Goal: Task Accomplishment & Management: Use online tool/utility

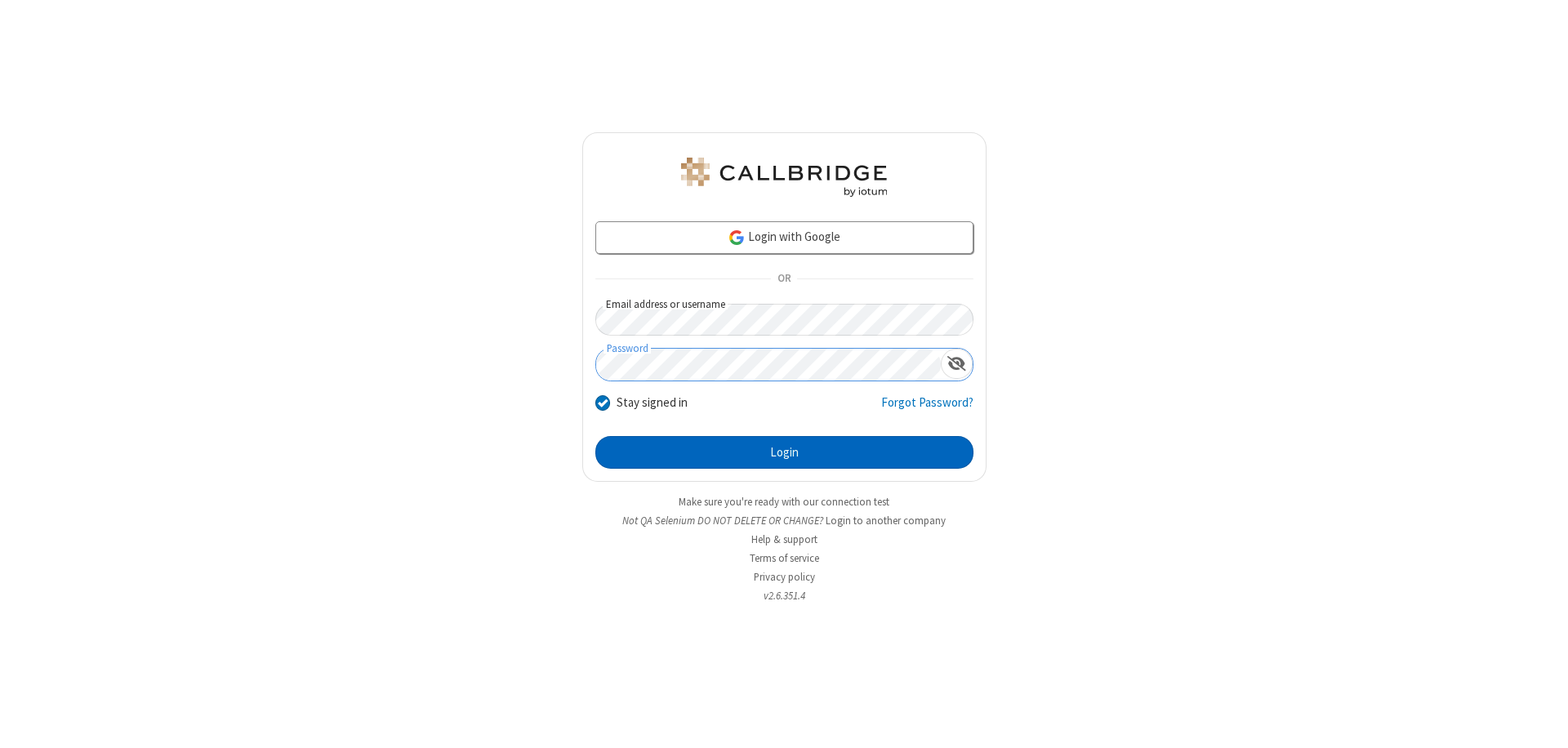
click at [784, 453] on button "Login" at bounding box center [784, 453] width 378 height 33
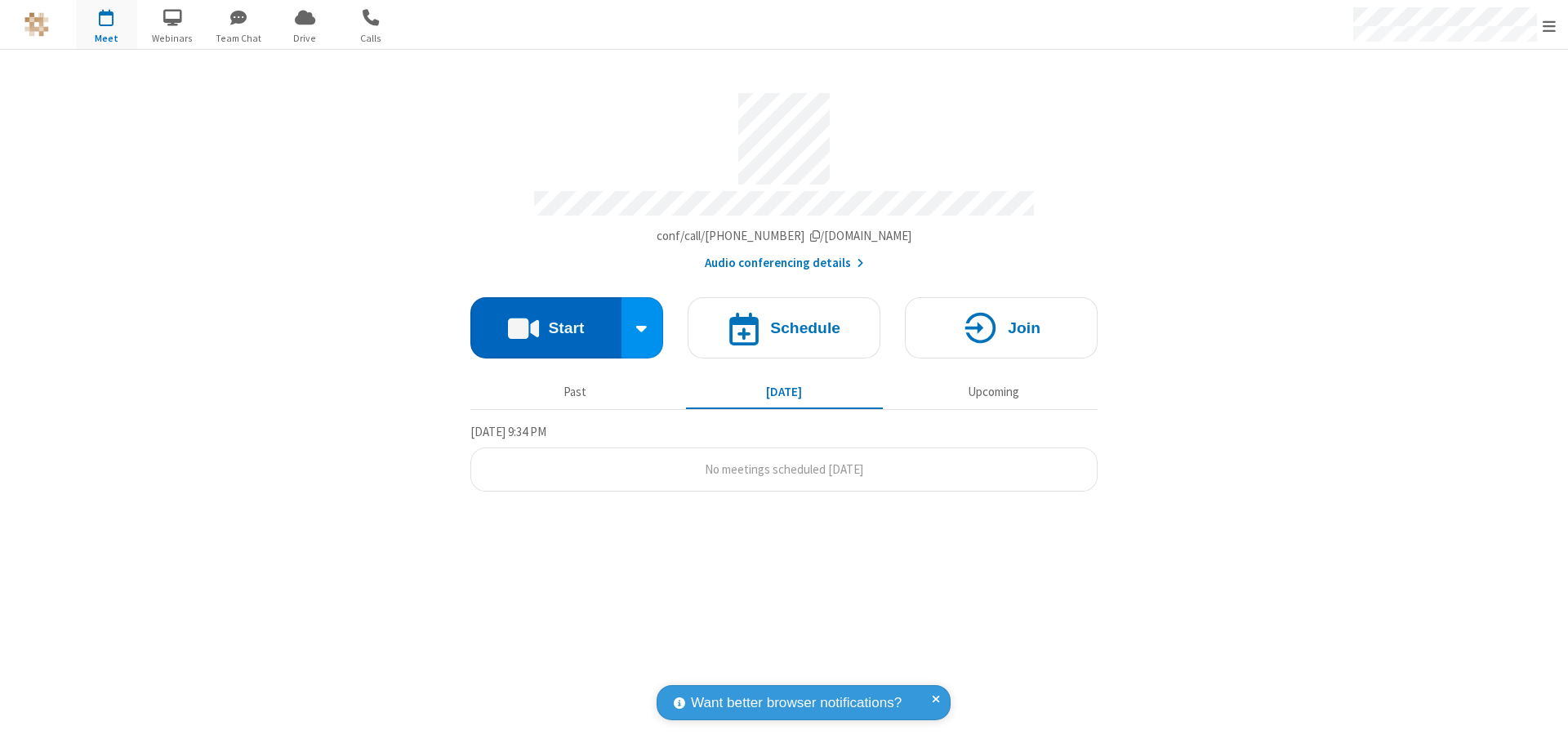
click at [546, 320] on button "Start" at bounding box center [546, 328] width 151 height 62
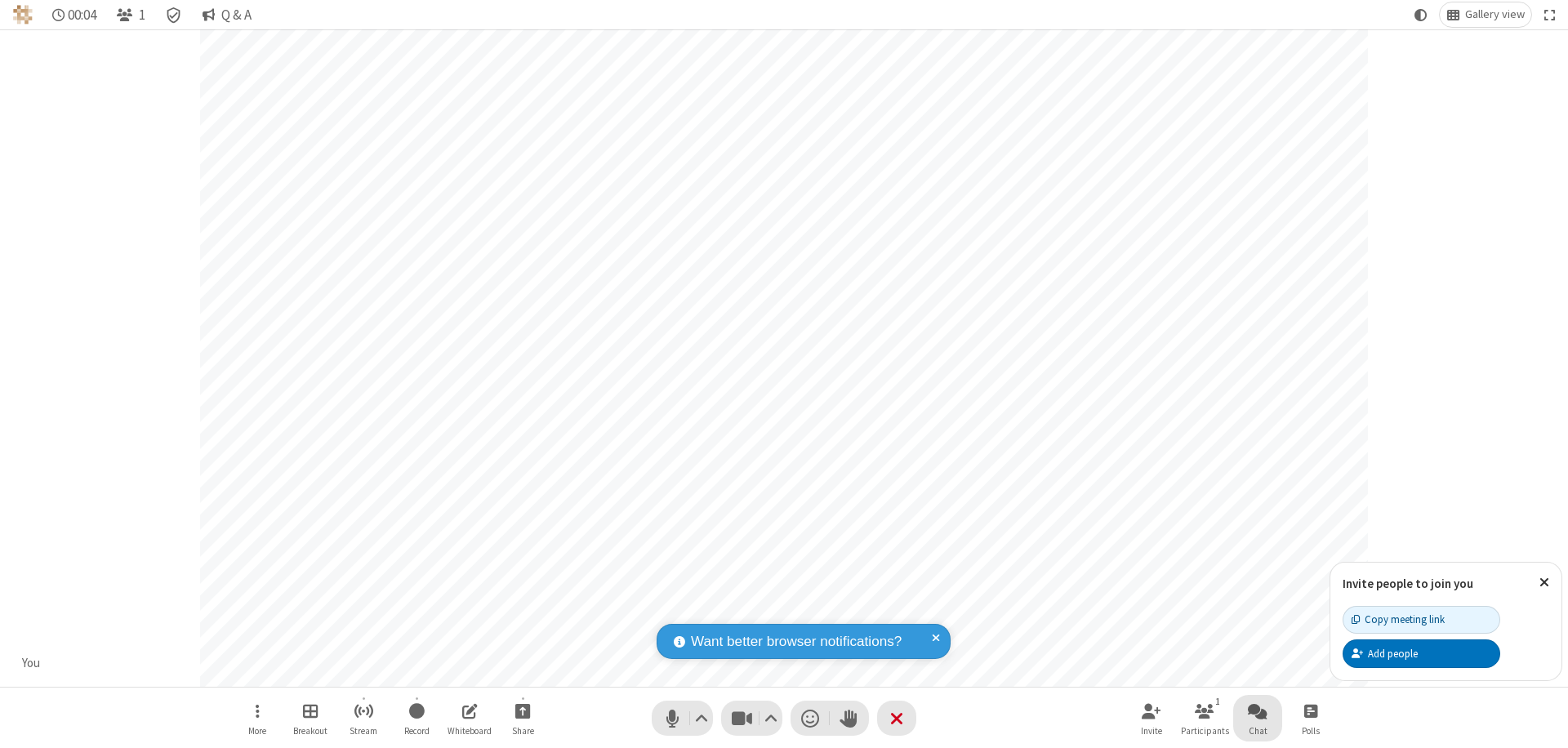
click at [1258, 711] on span "Open chat" at bounding box center [1258, 711] width 20 height 21
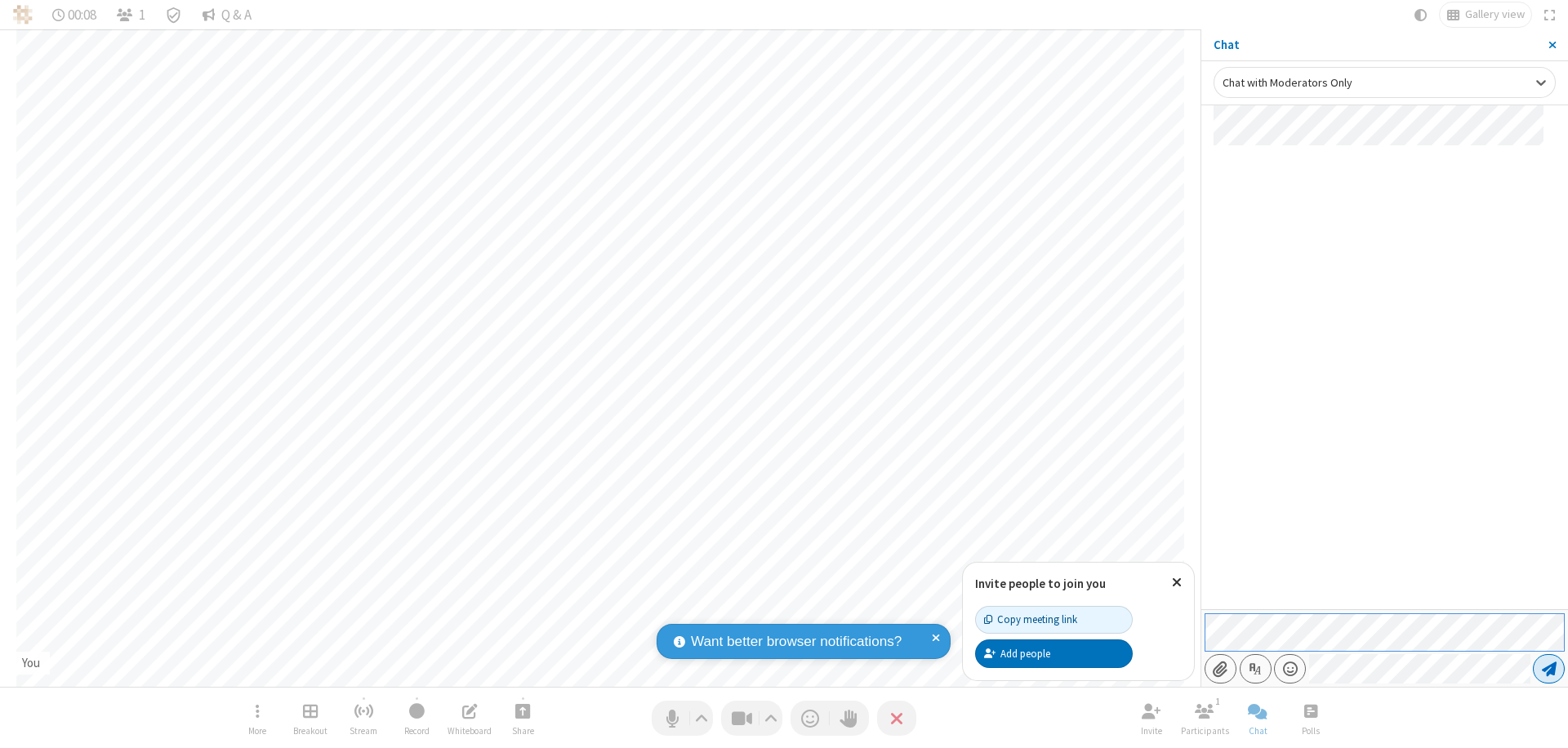
click at [1548, 669] on span "Send message" at bounding box center [1549, 669] width 15 height 16
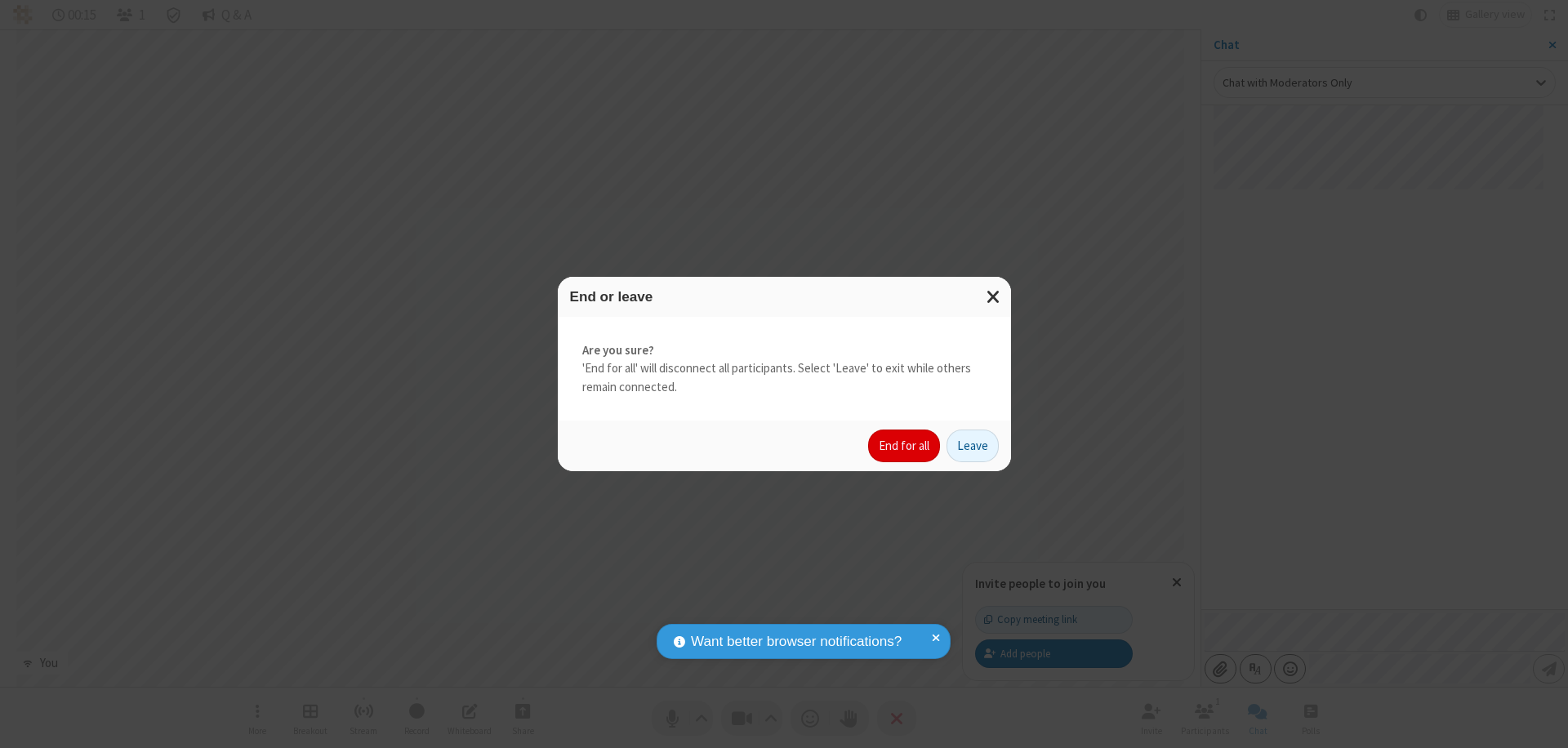
click at [905, 446] on button "End for all" at bounding box center [904, 446] width 72 height 33
